Goal: Obtain resource: Obtain resource

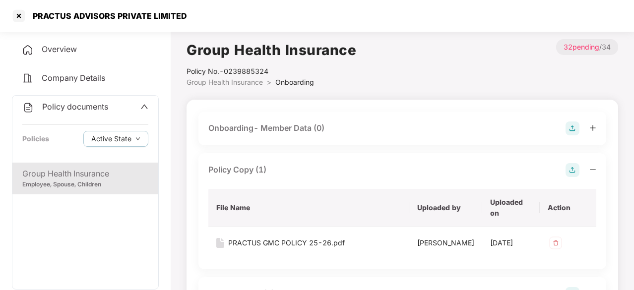
scroll to position [25, 0]
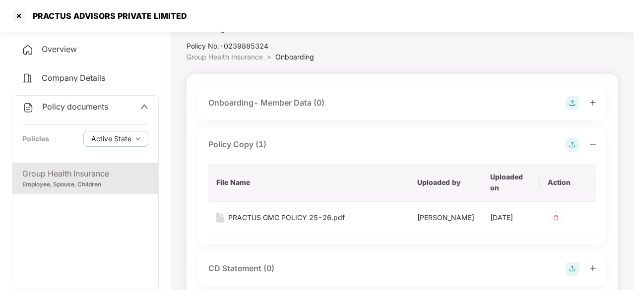
click at [16, 12] on div at bounding box center [19, 16] width 16 height 16
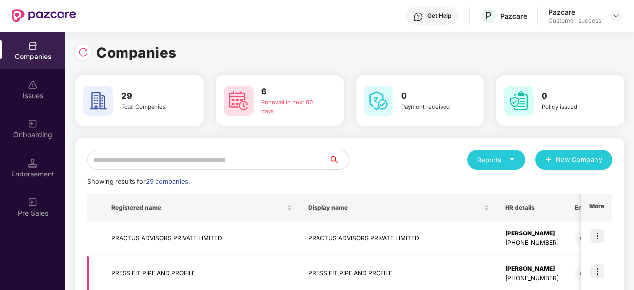
click at [170, 267] on td "PRESS FIT PIPE AND PROFILE" at bounding box center [201, 273] width 197 height 35
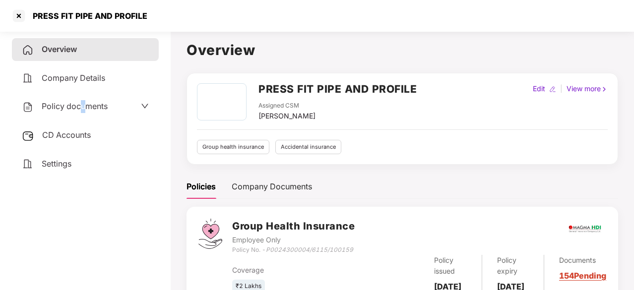
drag, startPoint x: 79, startPoint y: 95, endPoint x: 86, endPoint y: 104, distance: 11.3
click at [86, 104] on div "Policy documents" at bounding box center [85, 106] width 147 height 23
click at [86, 104] on span "Policy documents" at bounding box center [75, 106] width 66 height 10
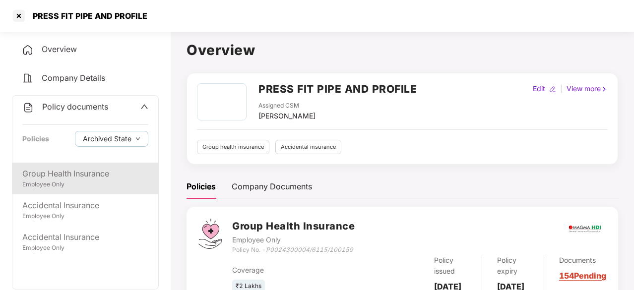
click at [84, 188] on div "Employee Only" at bounding box center [85, 184] width 126 height 9
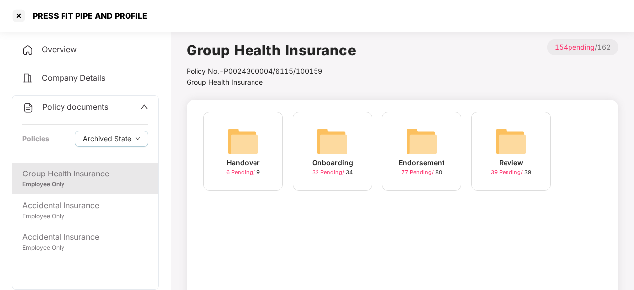
click at [416, 157] on div "Endorsement" at bounding box center [422, 162] width 46 height 11
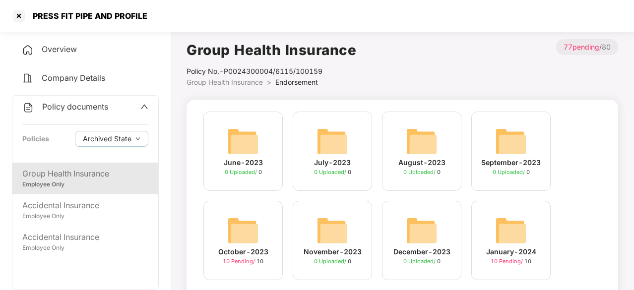
click at [242, 233] on img at bounding box center [243, 231] width 32 height 32
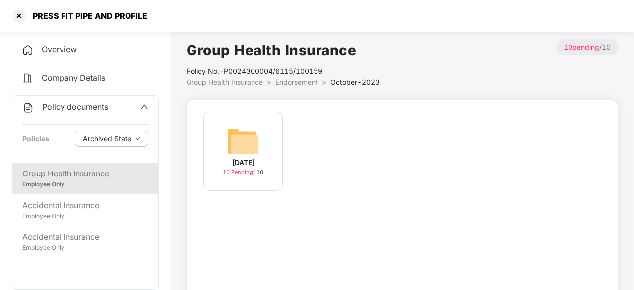
click at [232, 152] on img at bounding box center [243, 141] width 32 height 32
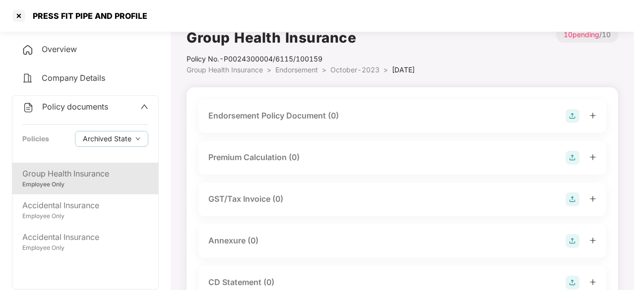
scroll to position [13, 0]
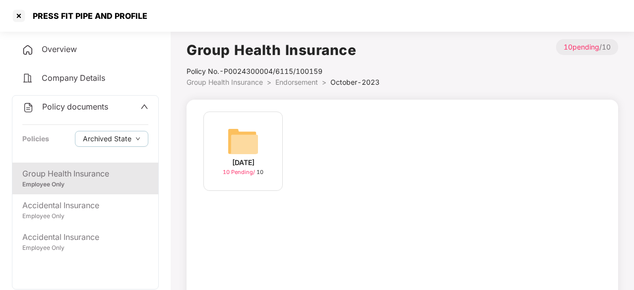
click at [64, 174] on div "Group Health Insurance" at bounding box center [85, 174] width 126 height 12
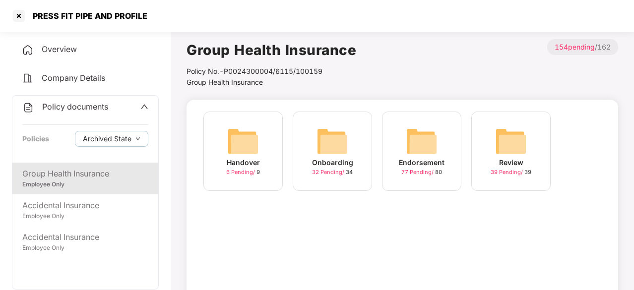
click at [407, 142] on img at bounding box center [422, 141] width 32 height 32
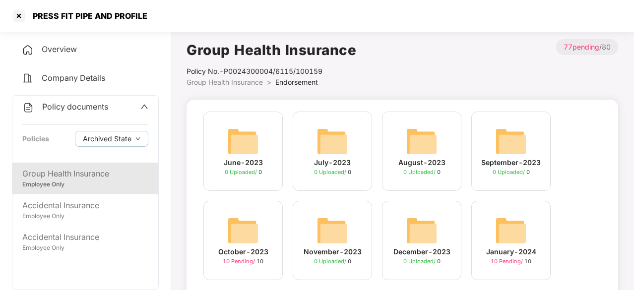
click at [109, 177] on div "Group Health Insurance" at bounding box center [85, 174] width 126 height 12
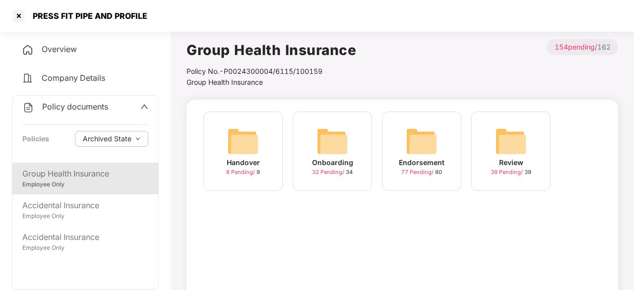
click at [447, 151] on div "Endorsement 77 Pending / 80" at bounding box center [421, 151] width 79 height 79
click at [316, 153] on div "Onboarding 32 Pending / 34" at bounding box center [332, 151] width 79 height 79
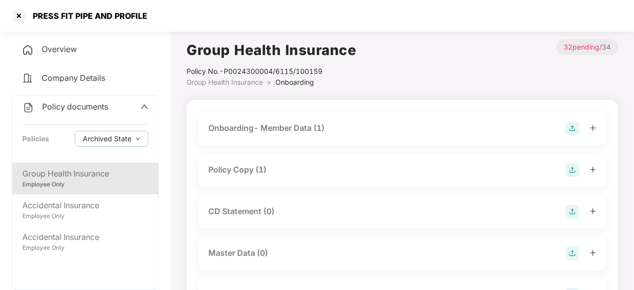
click at [232, 171] on div "Policy Copy (1)" at bounding box center [237, 170] width 58 height 12
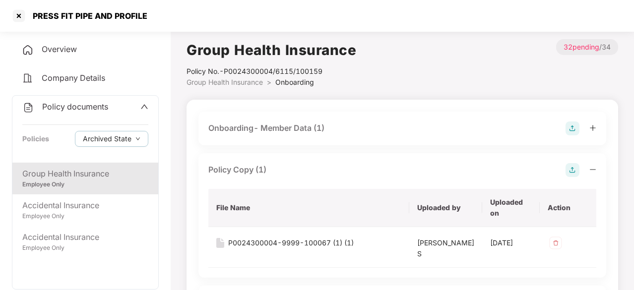
click at [232, 171] on div "Policy Copy (1)" at bounding box center [237, 170] width 58 height 12
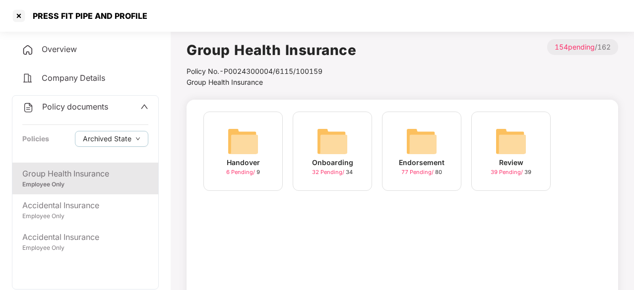
click at [329, 155] on img at bounding box center [332, 141] width 32 height 32
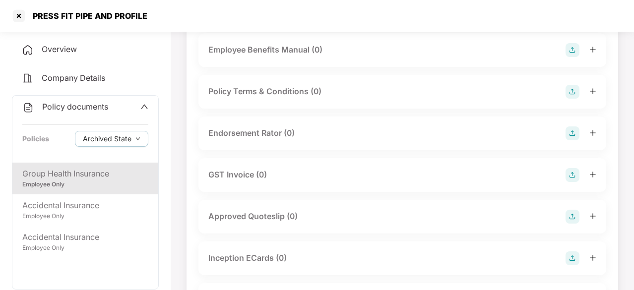
scroll to position [246, 0]
click at [90, 170] on div "Group Health Insurance" at bounding box center [85, 174] width 126 height 12
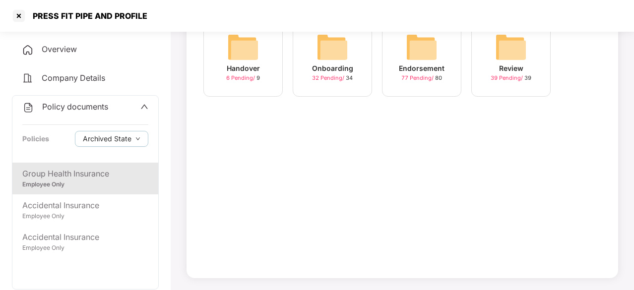
scroll to position [0, 0]
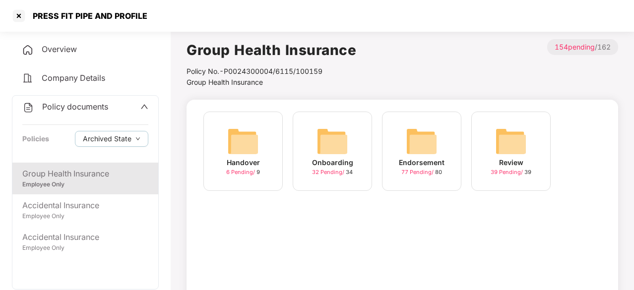
click at [240, 144] on img at bounding box center [243, 141] width 32 height 32
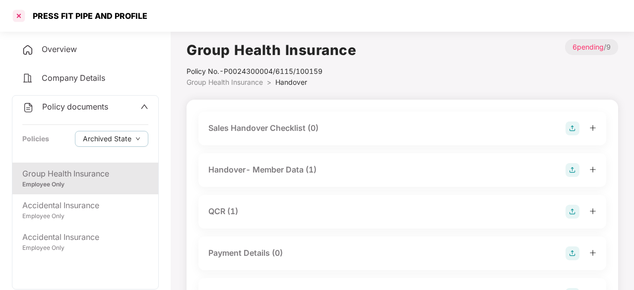
click at [17, 16] on div at bounding box center [19, 16] width 16 height 16
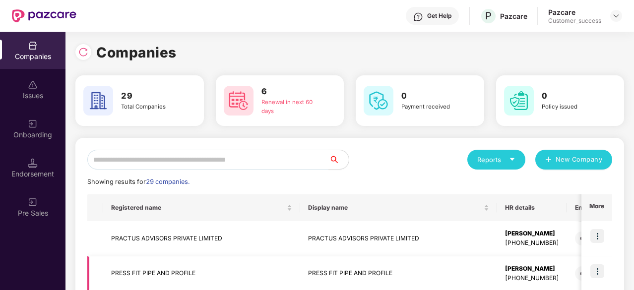
click at [597, 271] on img at bounding box center [597, 271] width 14 height 14
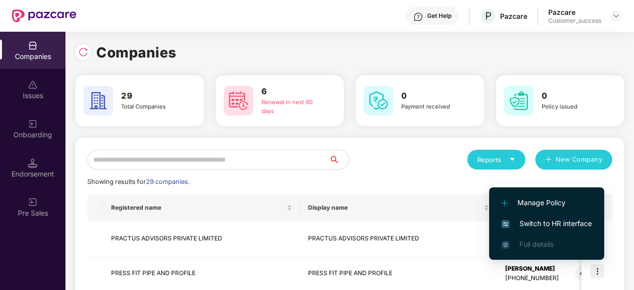
click at [552, 224] on span "Switch to HR interface" at bounding box center [546, 223] width 90 height 11
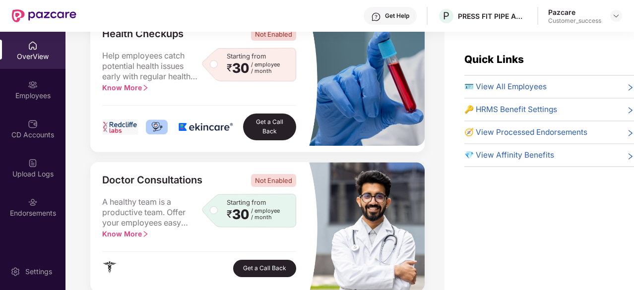
scroll to position [141, 0]
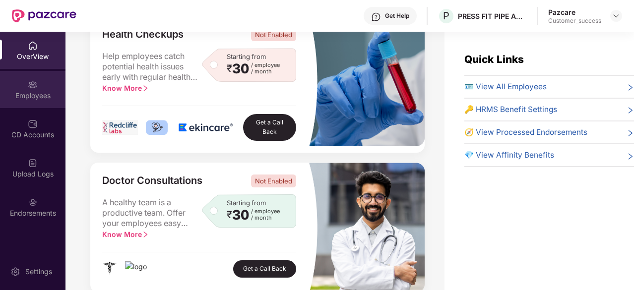
click at [34, 93] on div "Employees" at bounding box center [32, 96] width 65 height 10
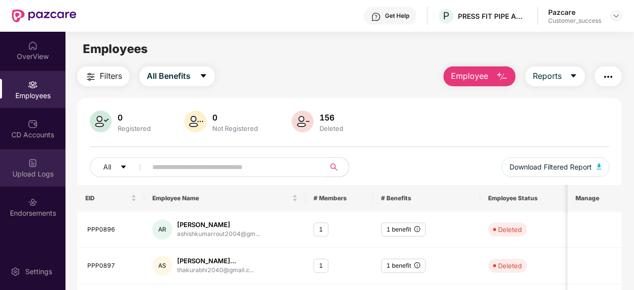
click at [33, 163] on img at bounding box center [33, 163] width 10 height 10
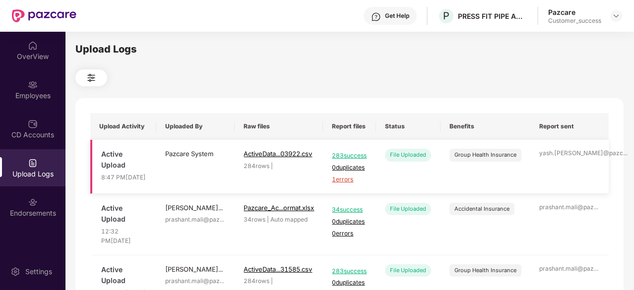
scroll to position [92, 0]
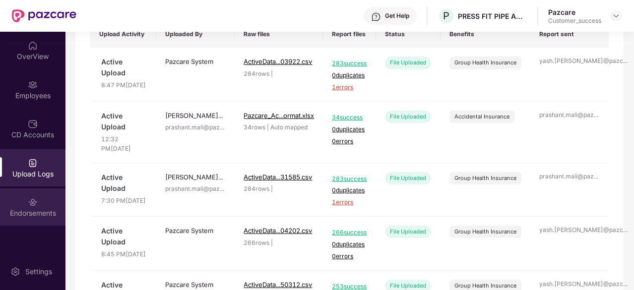
click at [32, 197] on img at bounding box center [33, 202] width 10 height 10
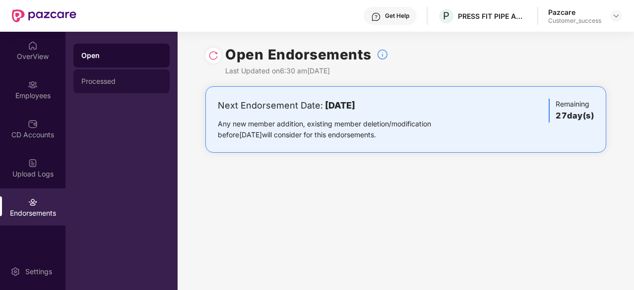
click at [120, 85] on div "Processed" at bounding box center [121, 81] width 80 height 8
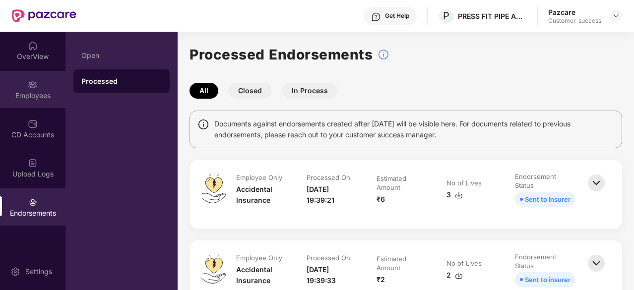
click at [30, 87] on img at bounding box center [33, 85] width 10 height 10
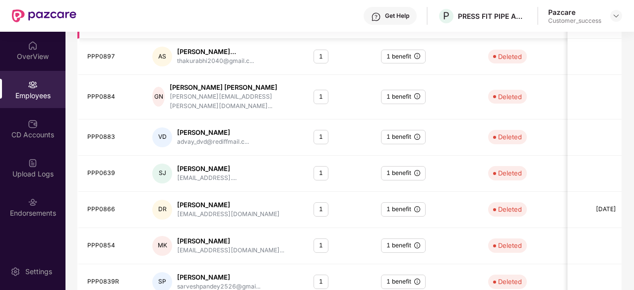
scroll to position [294, 0]
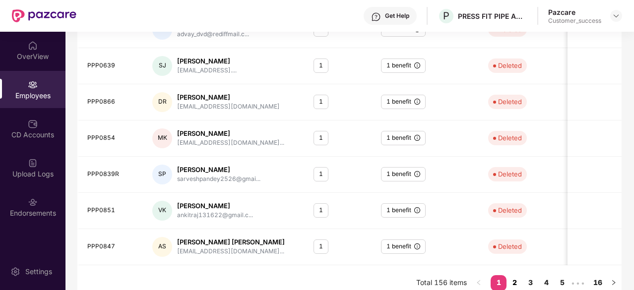
click at [516, 275] on link "2" at bounding box center [514, 282] width 16 height 15
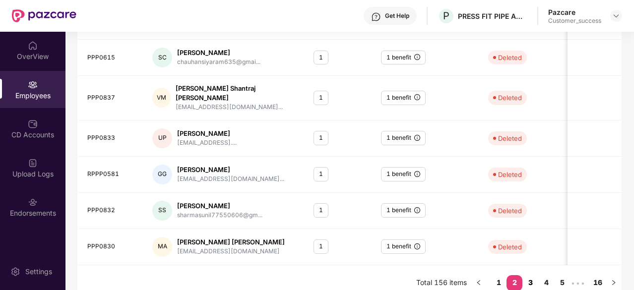
click at [532, 275] on link "3" at bounding box center [530, 282] width 16 height 15
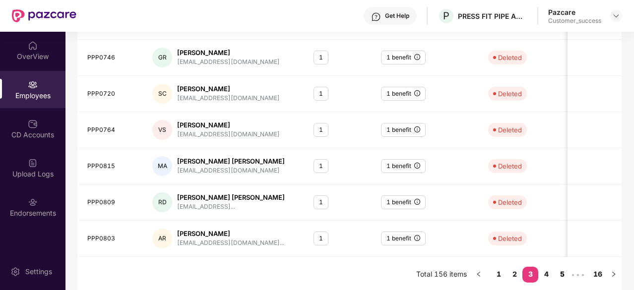
click at [564, 272] on link "5" at bounding box center [562, 274] width 16 height 15
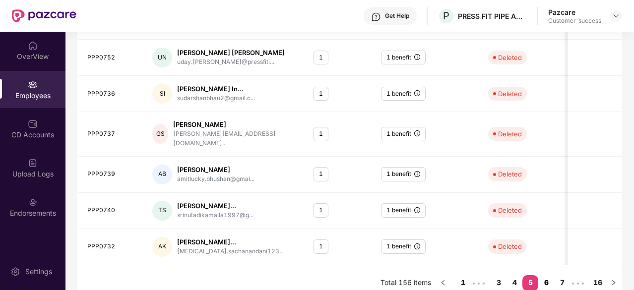
click at [547, 275] on link "6" at bounding box center [546, 282] width 16 height 15
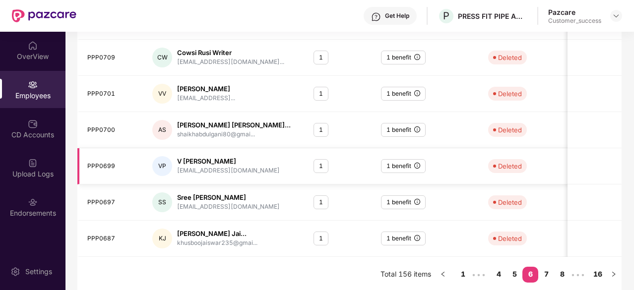
scroll to position [0, 0]
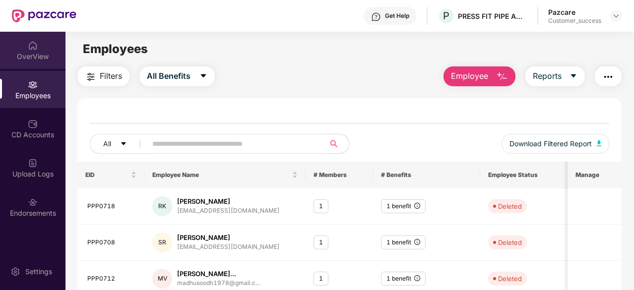
click at [36, 54] on div "OverView" at bounding box center [32, 57] width 65 height 10
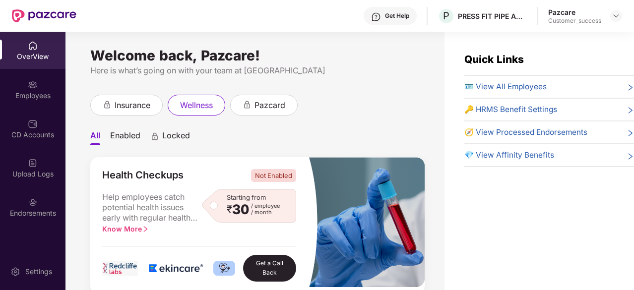
click at [34, 99] on div "Employees" at bounding box center [32, 96] width 65 height 10
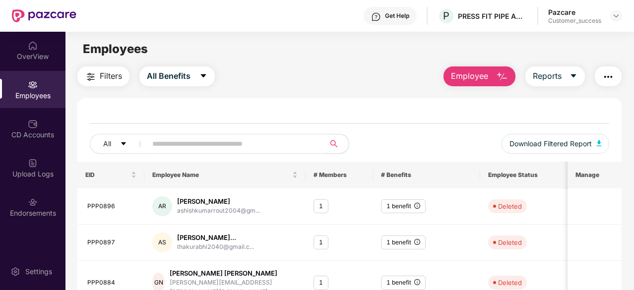
click at [616, 71] on button "button" at bounding box center [608, 76] width 27 height 20
click at [334, 114] on div "All Download Filtered Report" at bounding box center [349, 136] width 544 height 51
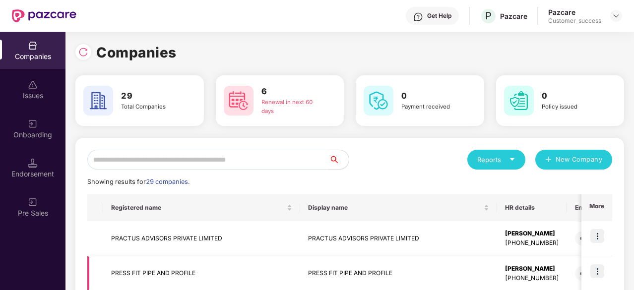
click at [156, 269] on td "PRESS FIT PIPE AND PROFILE" at bounding box center [201, 273] width 197 height 35
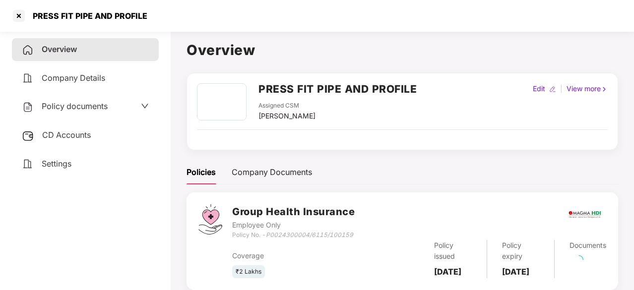
click at [81, 99] on div "Policy documents" at bounding box center [85, 106] width 147 height 23
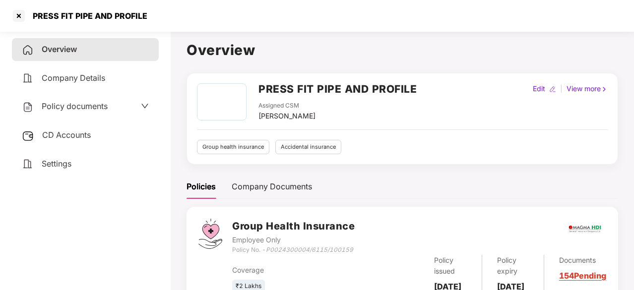
click at [85, 104] on span "Policy documents" at bounding box center [75, 106] width 66 height 10
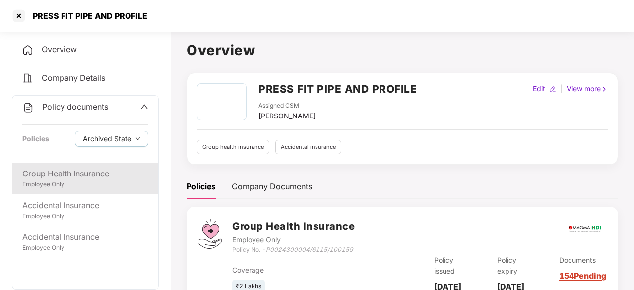
click at [80, 172] on div "Group Health Insurance" at bounding box center [85, 174] width 126 height 12
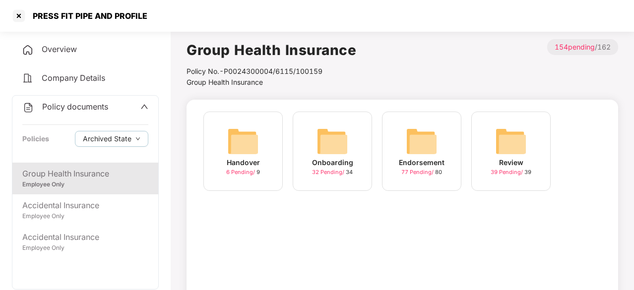
click at [333, 151] on img at bounding box center [332, 141] width 32 height 32
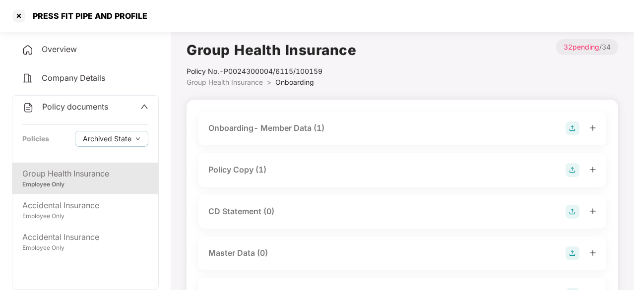
click at [243, 169] on div "Policy Copy (1)" at bounding box center [237, 170] width 58 height 12
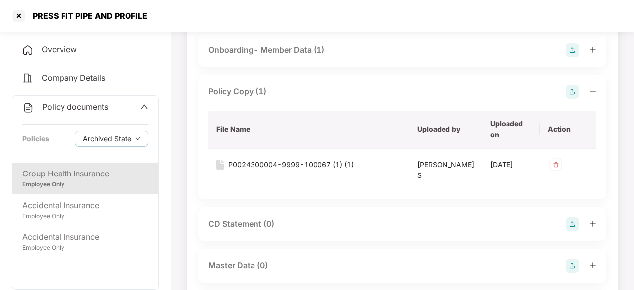
scroll to position [81, 0]
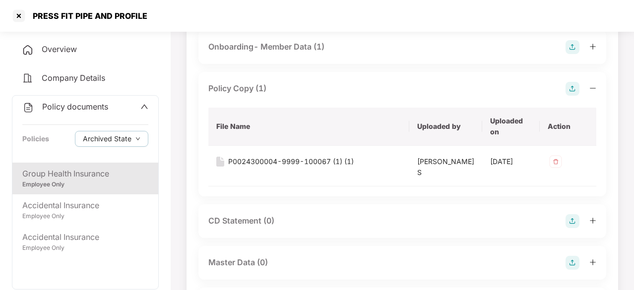
click at [230, 88] on div "Policy Copy (1)" at bounding box center [237, 88] width 58 height 12
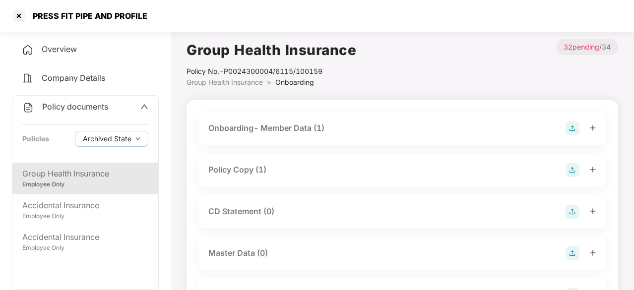
scroll to position [111, 0]
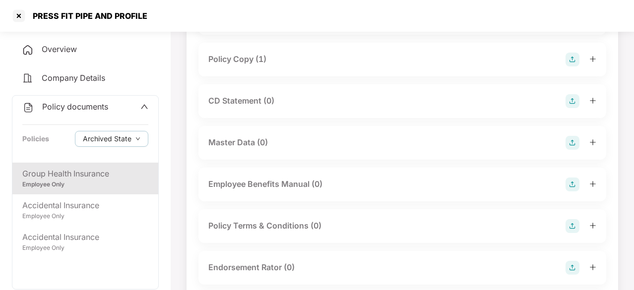
click at [83, 181] on div "Employee Only" at bounding box center [85, 184] width 126 height 9
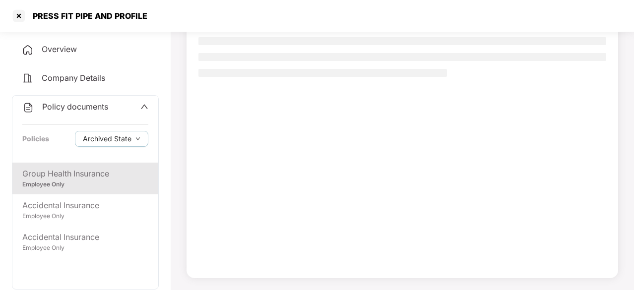
scroll to position [94, 0]
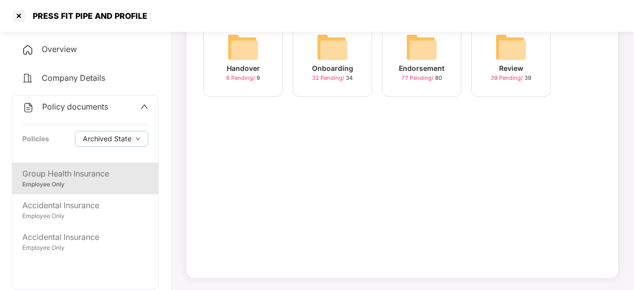
click at [328, 45] on img at bounding box center [332, 47] width 32 height 32
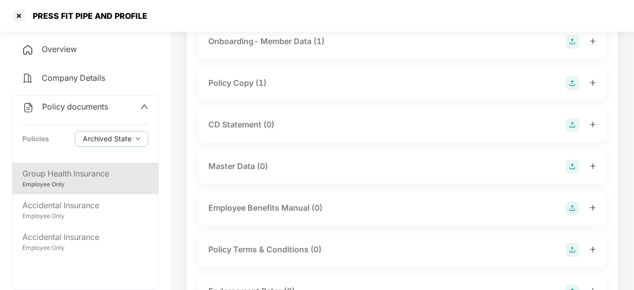
scroll to position [6, 0]
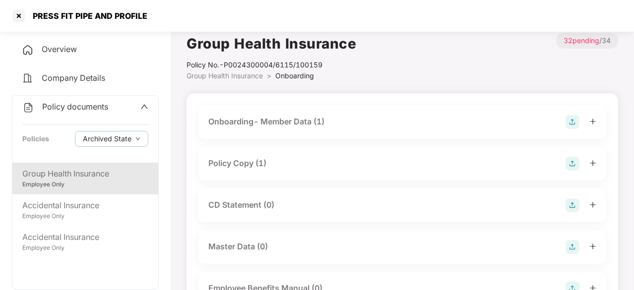
click at [281, 119] on div "Onboarding- Member Data (1)" at bounding box center [266, 122] width 116 height 12
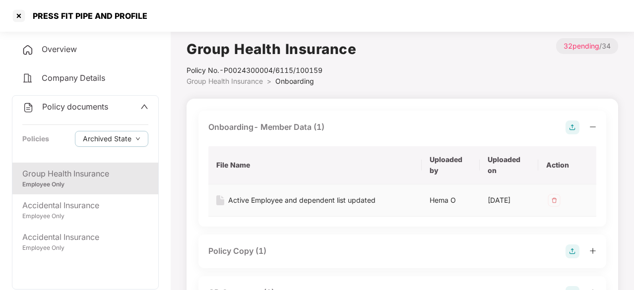
scroll to position [0, 0]
click at [275, 201] on div "Active Employee and dependent list updated" at bounding box center [301, 201] width 147 height 11
click at [290, 127] on div "Onboarding- Member Data (1)" at bounding box center [266, 128] width 116 height 12
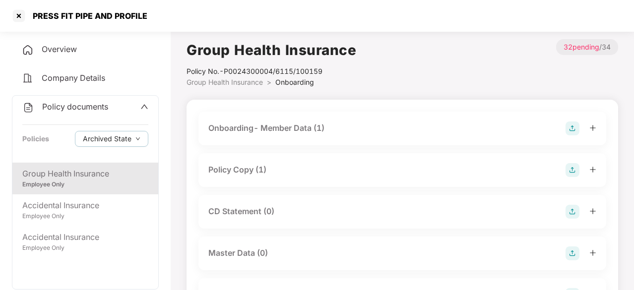
click at [272, 128] on div "Onboarding- Member Data (1)" at bounding box center [266, 128] width 116 height 12
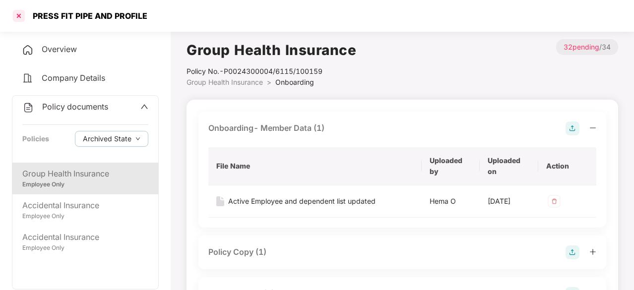
click at [13, 15] on div at bounding box center [19, 16] width 16 height 16
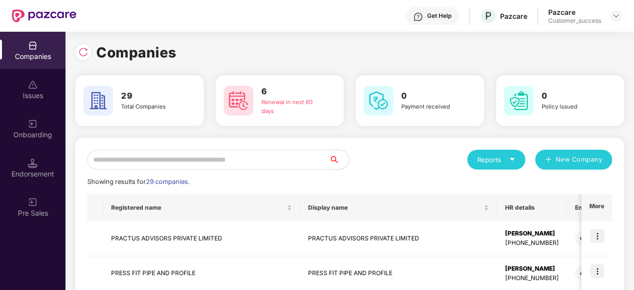
click at [173, 158] on input "text" at bounding box center [207, 160] width 241 height 20
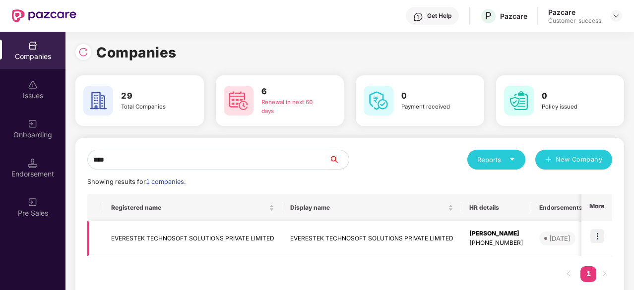
type input "****"
click at [598, 239] on img at bounding box center [597, 236] width 14 height 14
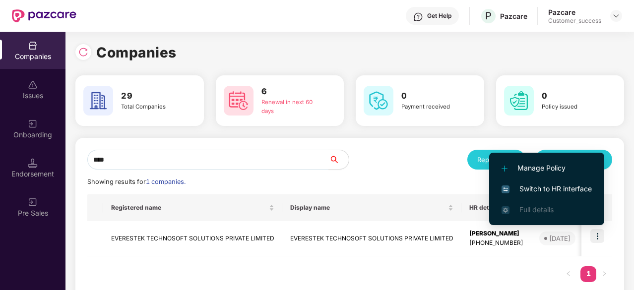
click at [549, 184] on span "Switch to HR interface" at bounding box center [546, 188] width 90 height 11
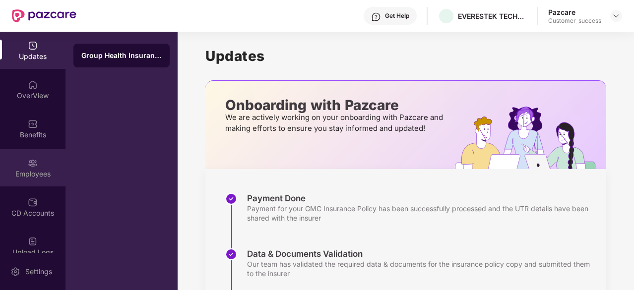
click at [30, 177] on div "Employees" at bounding box center [32, 174] width 65 height 10
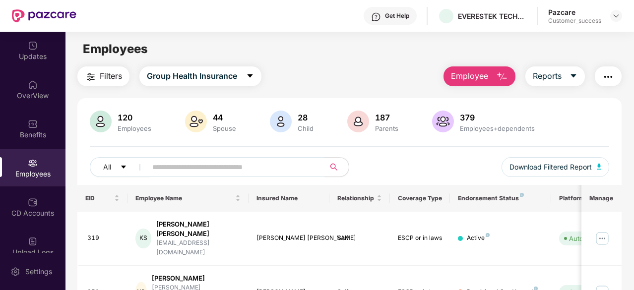
click at [605, 78] on img "button" at bounding box center [608, 77] width 12 height 12
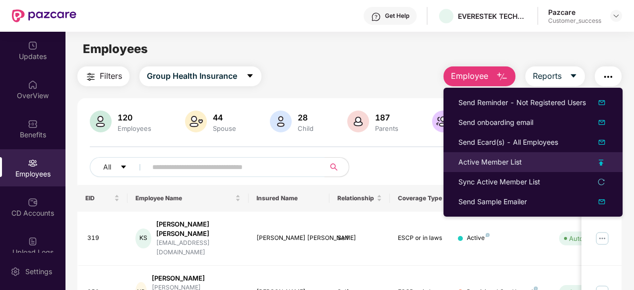
click at [518, 161] on div "Active Member List" at bounding box center [489, 162] width 63 height 11
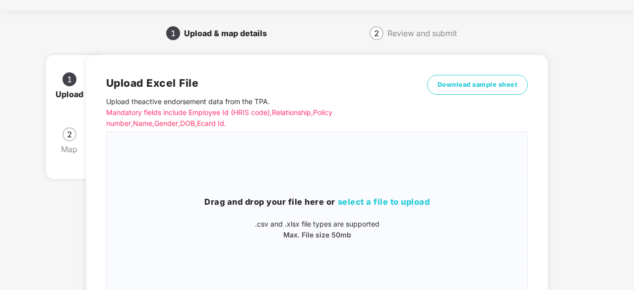
scroll to position [22, 0]
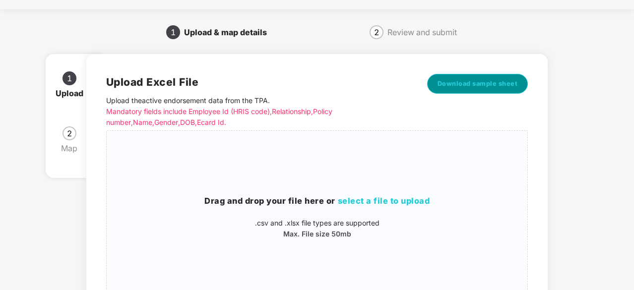
click at [490, 84] on span "Download sample sheet" at bounding box center [477, 84] width 80 height 10
